Goal: Task Accomplishment & Management: Complete application form

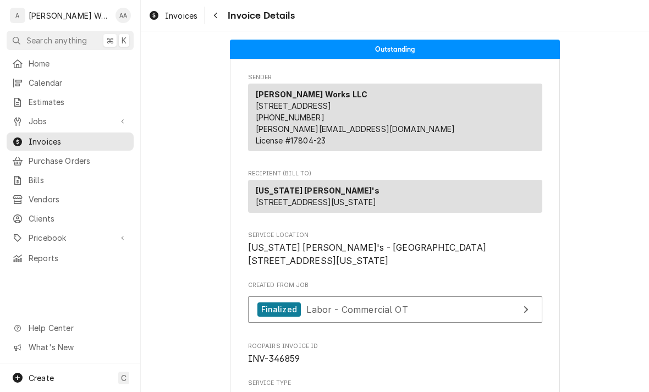
click at [38, 369] on div "Create C" at bounding box center [70, 378] width 140 height 29
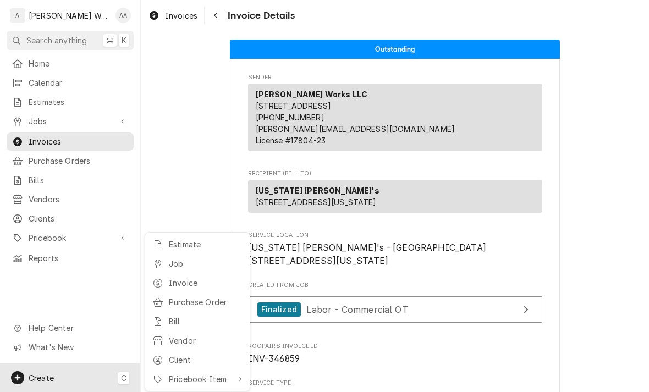
click at [170, 264] on div "Job" at bounding box center [206, 264] width 74 height 12
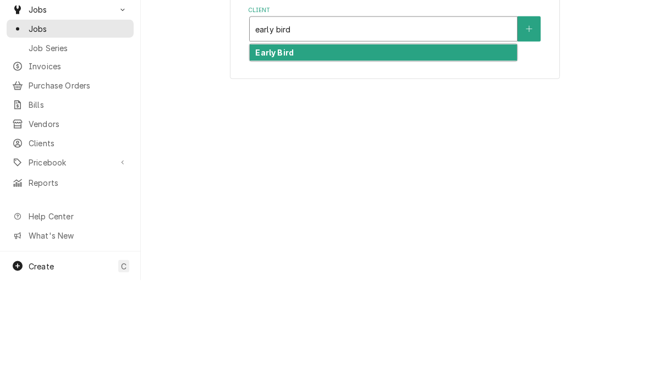
click at [274, 160] on strong "Early Bird" at bounding box center [274, 164] width 39 height 9
type input "early bird"
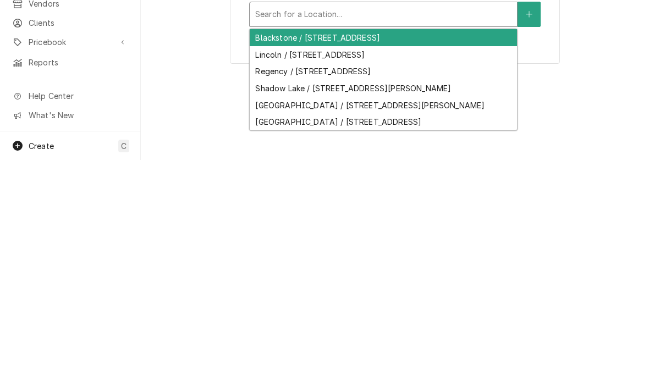
click at [270, 312] on div "Shadow Lake / [STREET_ADDRESS][PERSON_NAME]" at bounding box center [383, 320] width 267 height 17
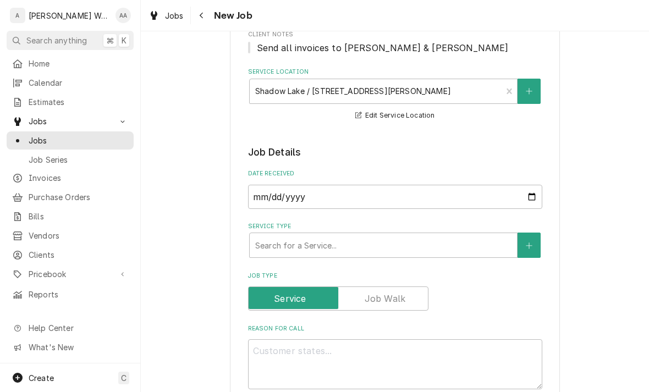
scroll to position [200, 0]
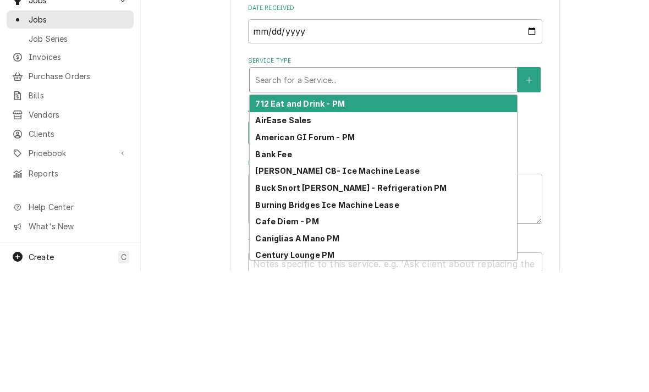
type textarea "x"
type input "co"
type textarea "x"
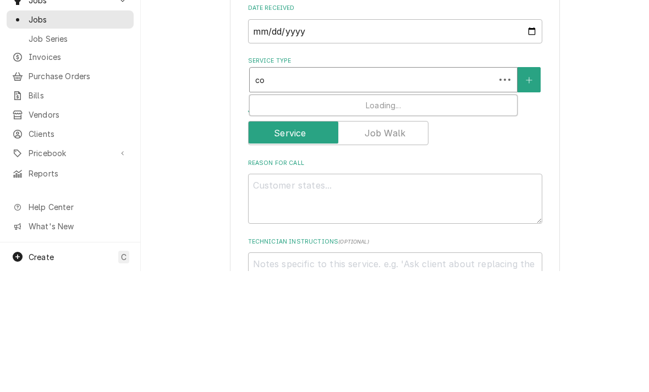
type input "com"
type textarea "x"
type input "comme"
type textarea "x"
type input "commer"
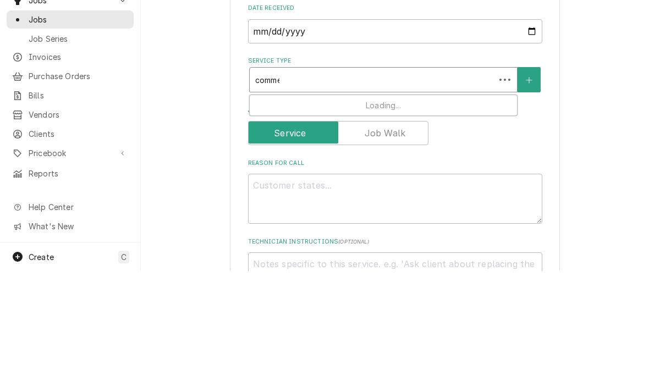
type textarea "x"
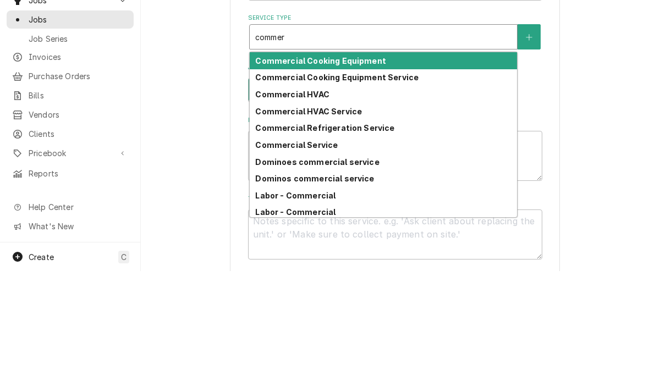
scroll to position [244, 0]
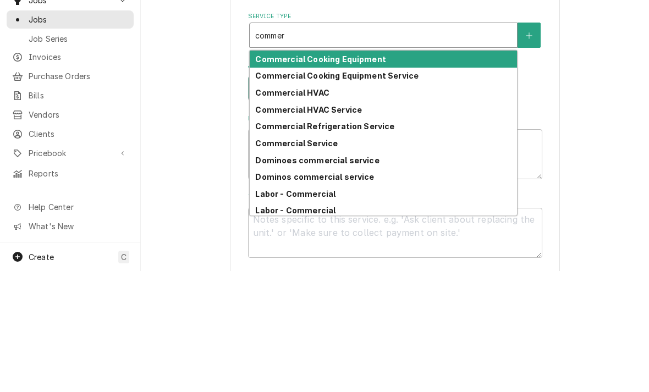
click at [272, 243] on strong "Commercial Refrigeration Service" at bounding box center [324, 247] width 139 height 9
type input "commer"
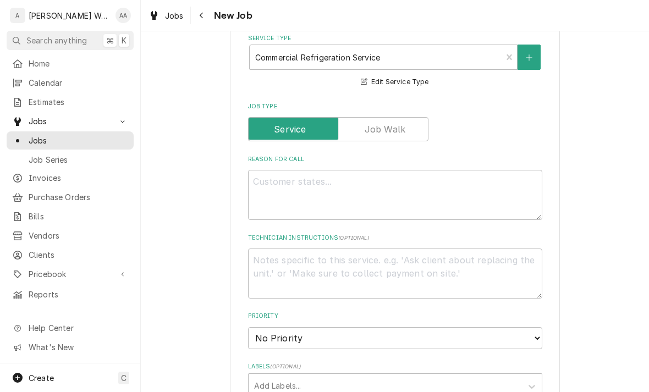
scroll to position [344, 0]
click at [269, 188] on textarea "Reason For Call" at bounding box center [395, 194] width 294 height 50
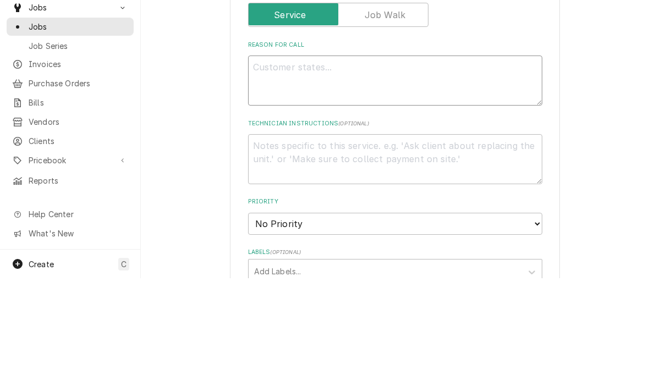
type textarea "x"
type textarea "Mi"
type textarea "x"
type textarea "Mid"
type textarea "x"
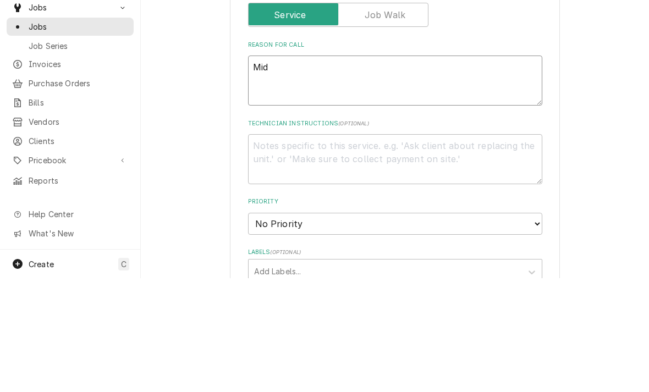
type textarea "Midd"
type textarea "x"
type textarea "Middl"
type textarea "x"
type textarea "Middle"
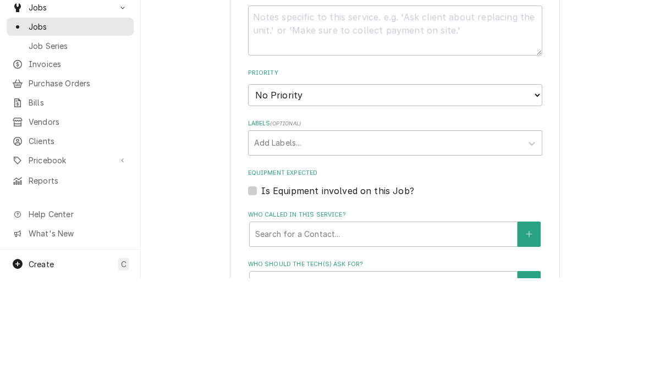
type textarea "x"
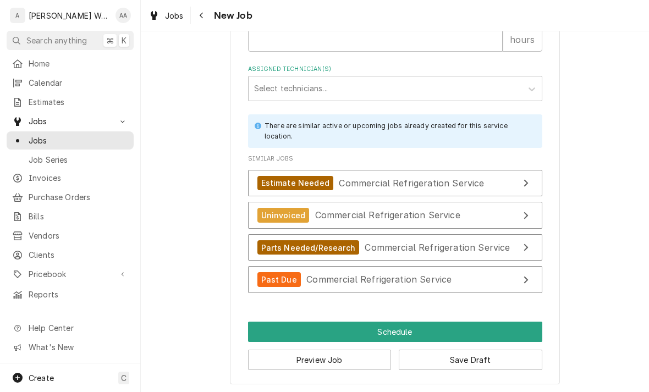
scroll to position [986, 0]
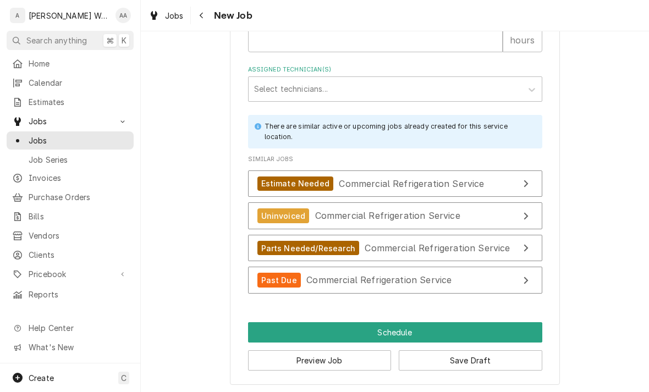
type textarea "Middle"
click at [277, 280] on div "Past Due" at bounding box center [278, 280] width 43 height 15
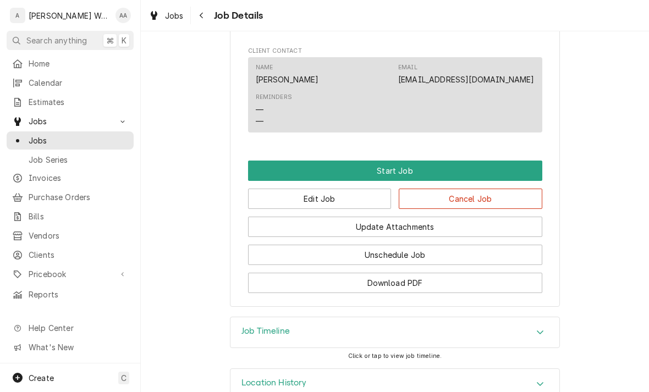
scroll to position [731, 0]
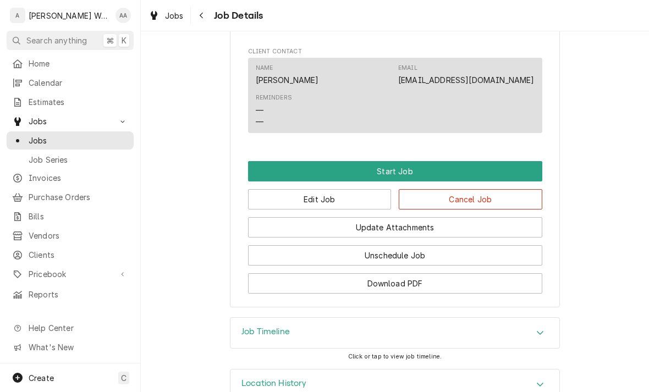
click at [283, 161] on button "Start Job" at bounding box center [395, 171] width 294 height 20
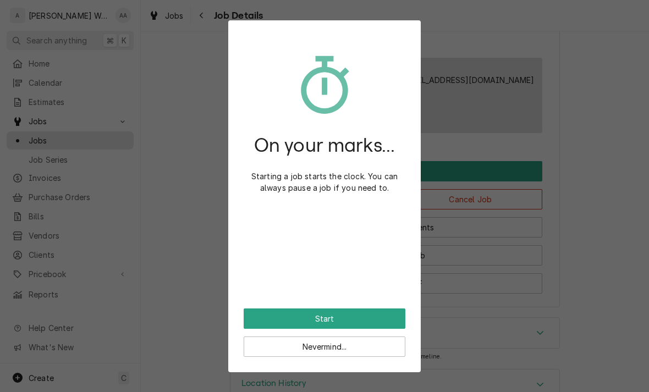
click at [263, 322] on button "Start" at bounding box center [325, 319] width 162 height 20
